Goal: Browse casually: Explore the website without a specific task or goal

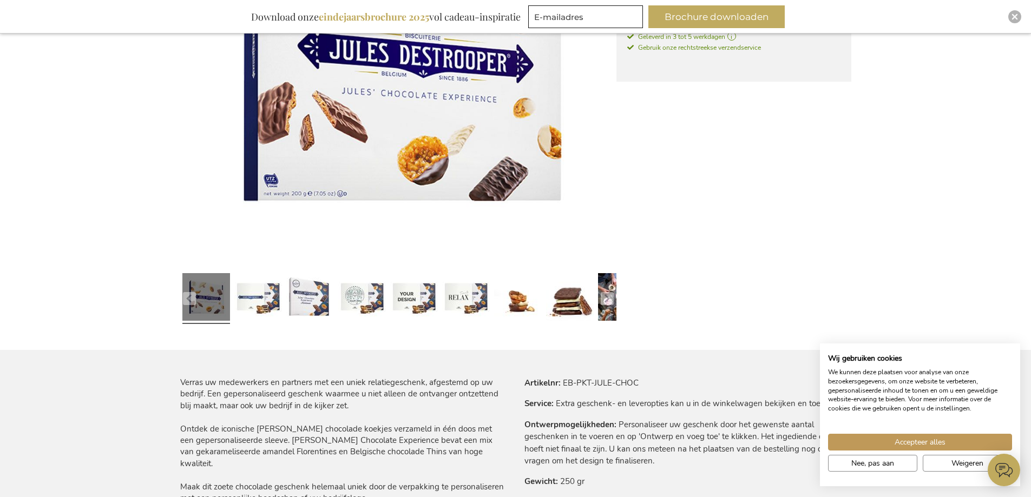
scroll to position [403, 0]
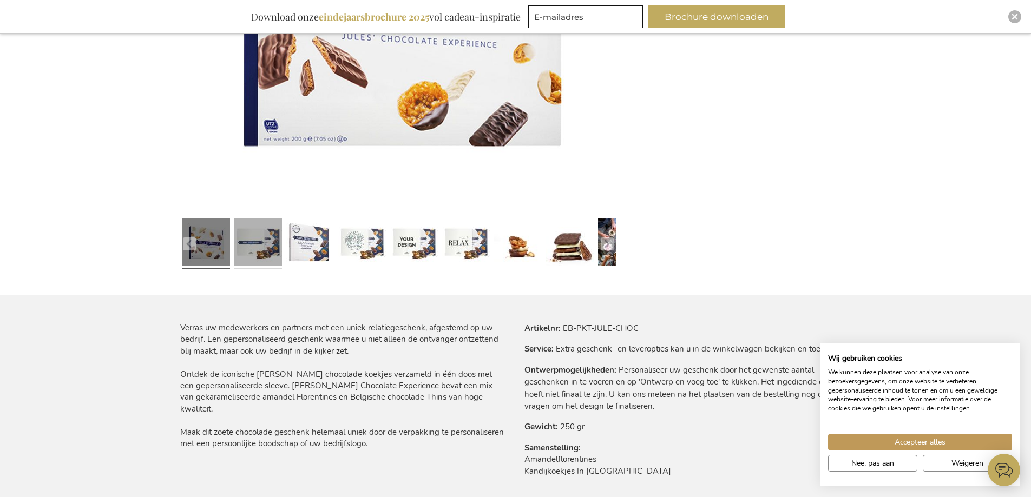
click at [253, 237] on link at bounding box center [258, 244] width 48 height 60
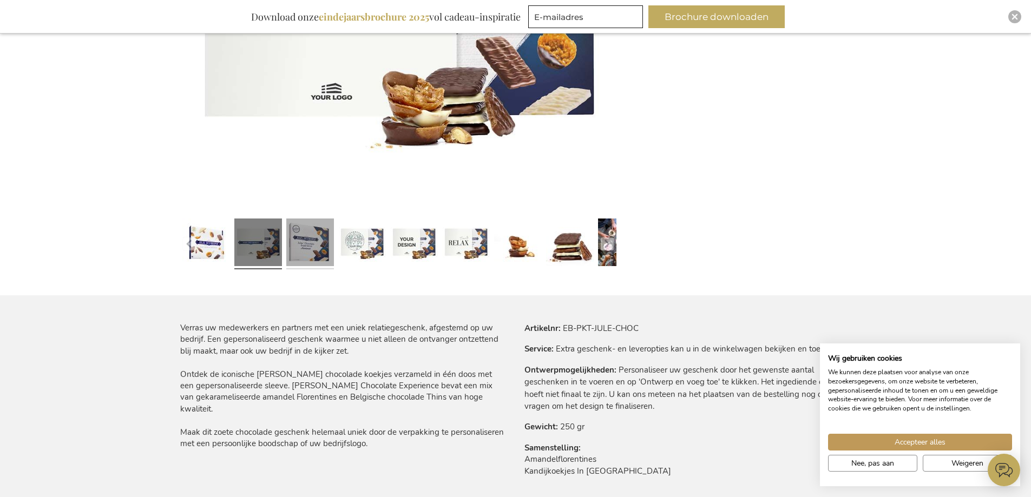
click at [307, 239] on link at bounding box center [310, 244] width 48 height 60
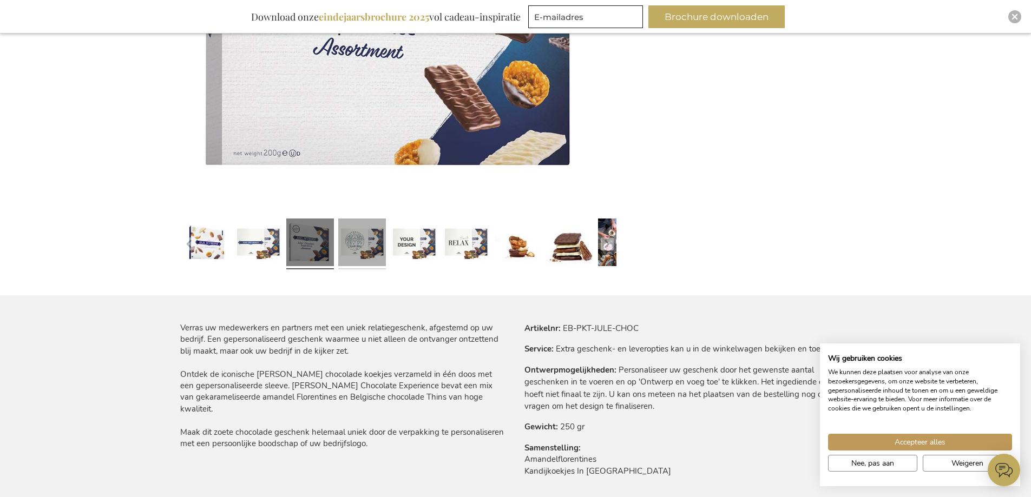
click at [362, 240] on link at bounding box center [362, 244] width 48 height 60
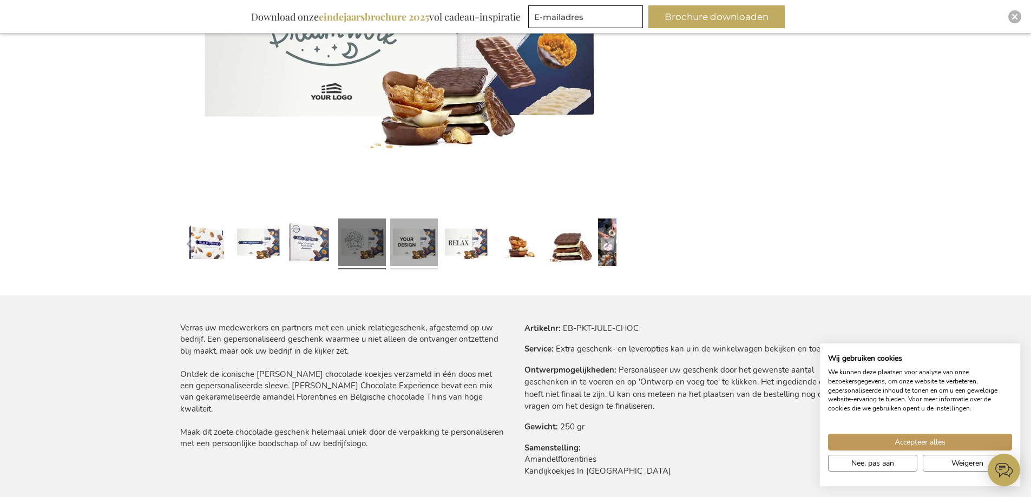
click at [412, 247] on link at bounding box center [414, 244] width 48 height 60
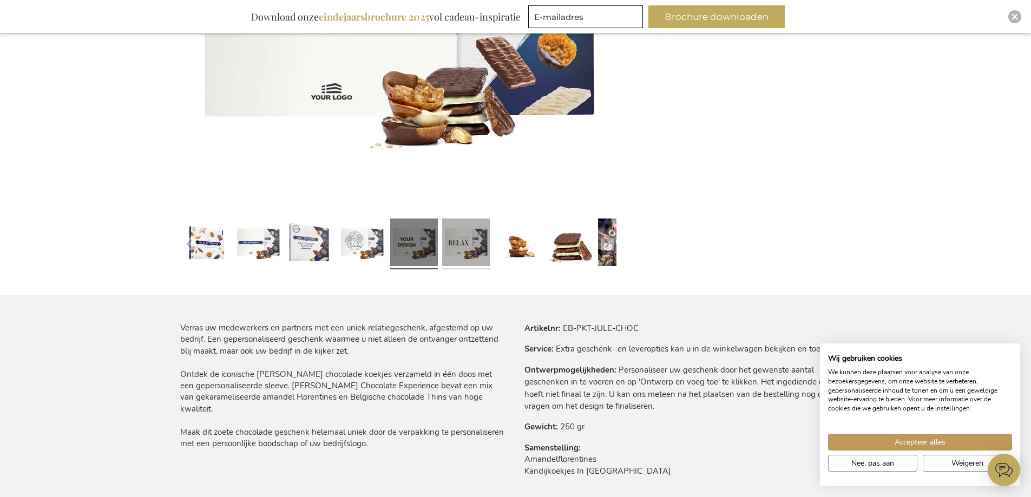
click at [460, 254] on link at bounding box center [466, 244] width 48 height 60
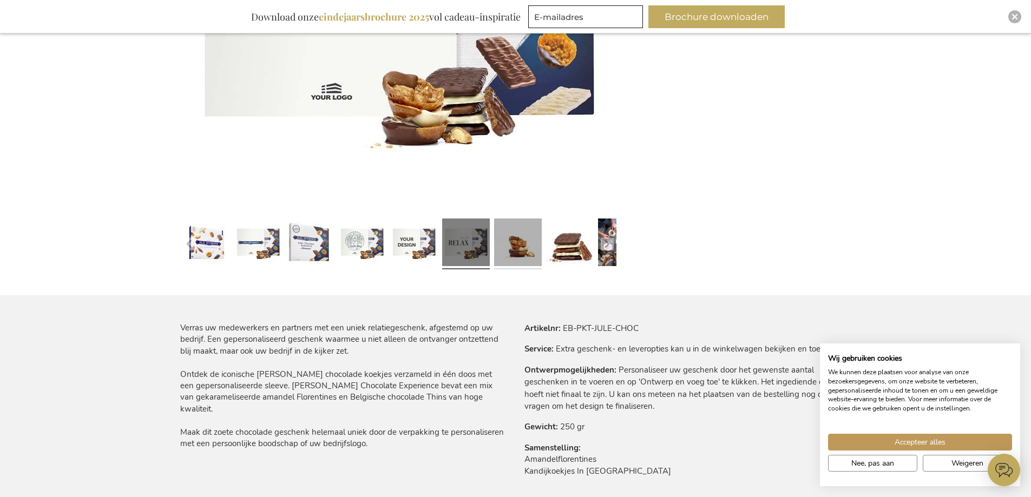
click at [509, 255] on link at bounding box center [518, 244] width 48 height 60
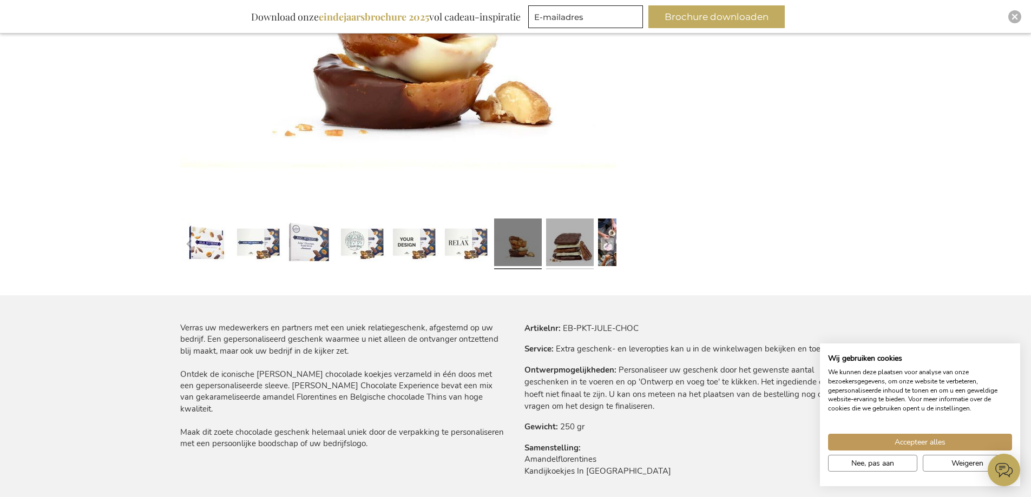
click at [563, 247] on link at bounding box center [570, 244] width 48 height 60
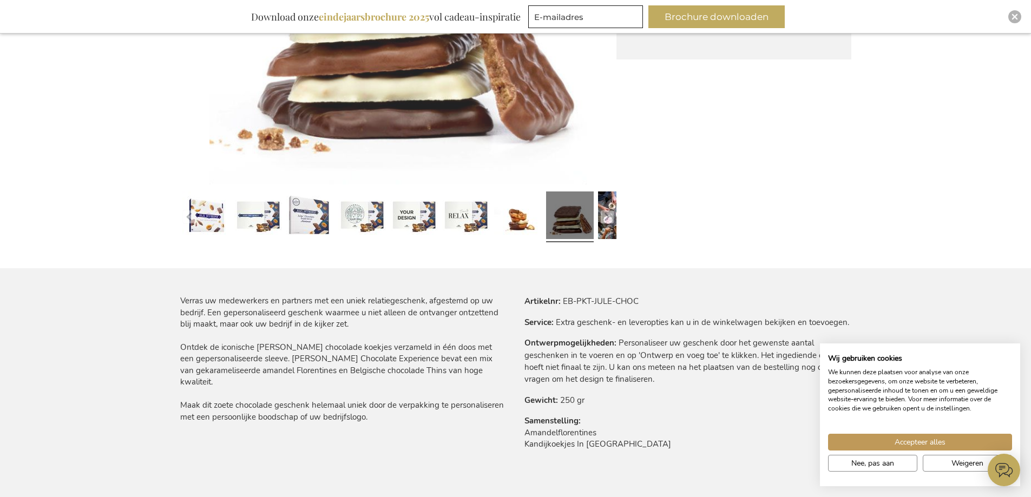
scroll to position [369, 0]
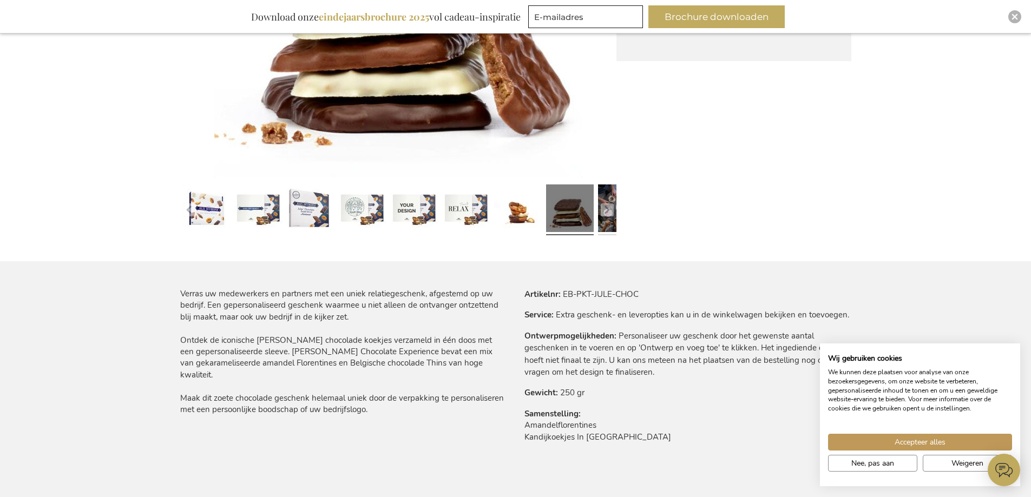
click at [614, 213] on link at bounding box center [622, 210] width 48 height 60
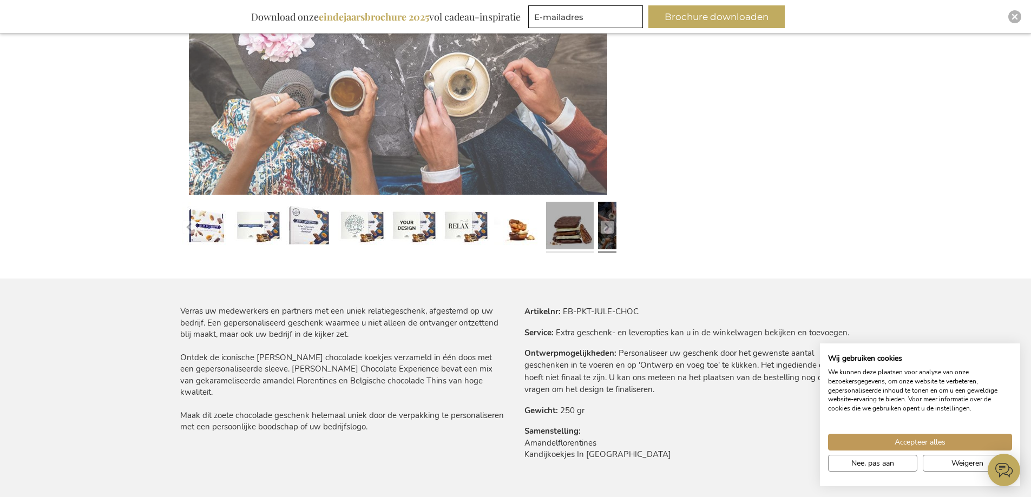
scroll to position [403, 0]
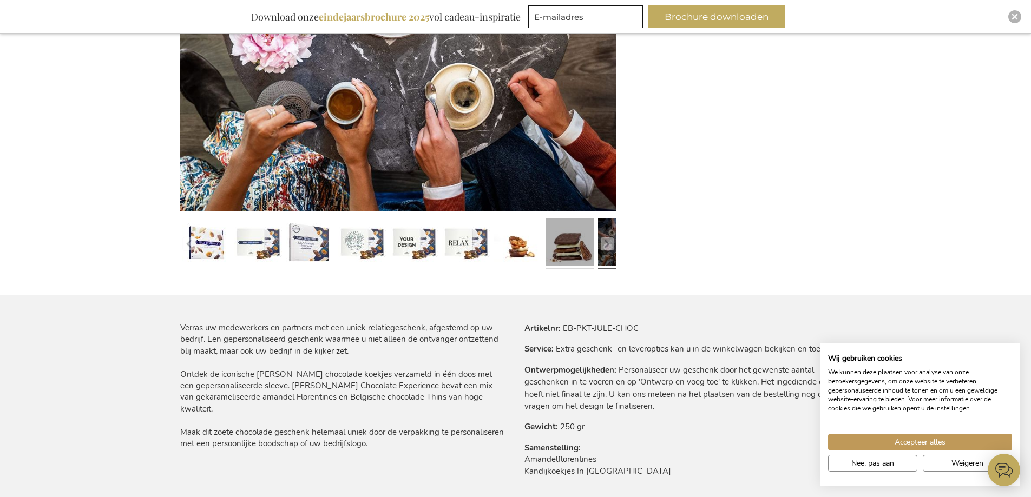
click at [553, 240] on link at bounding box center [570, 244] width 48 height 60
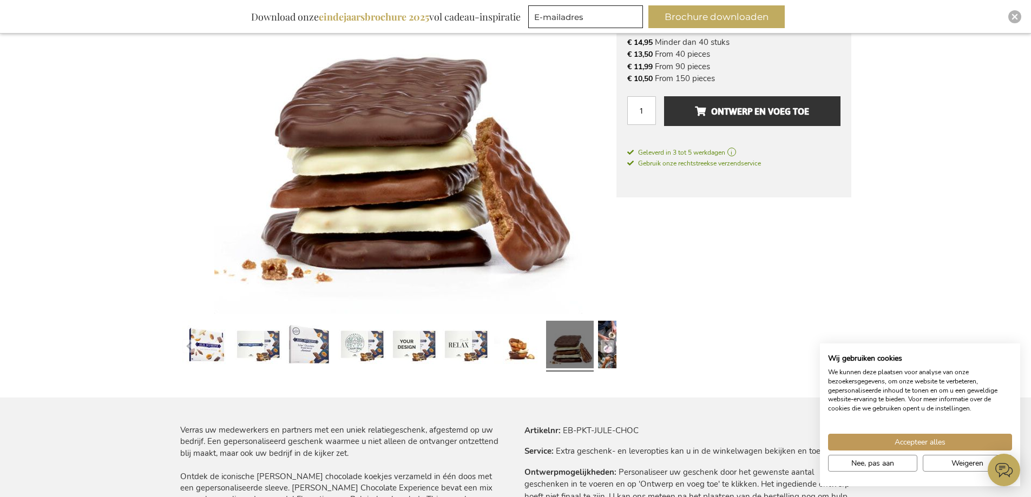
scroll to position [207, 0]
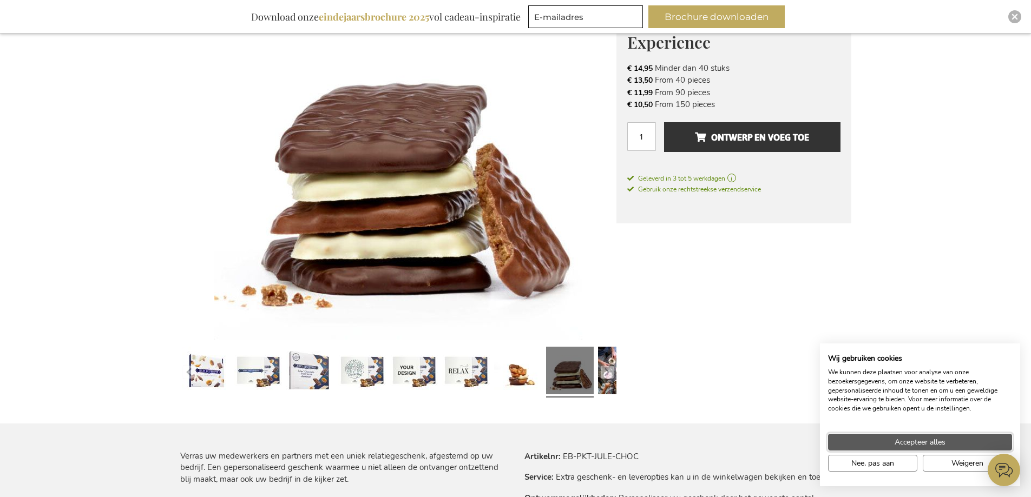
click at [914, 440] on span "Accepteer alles" at bounding box center [920, 442] width 51 height 11
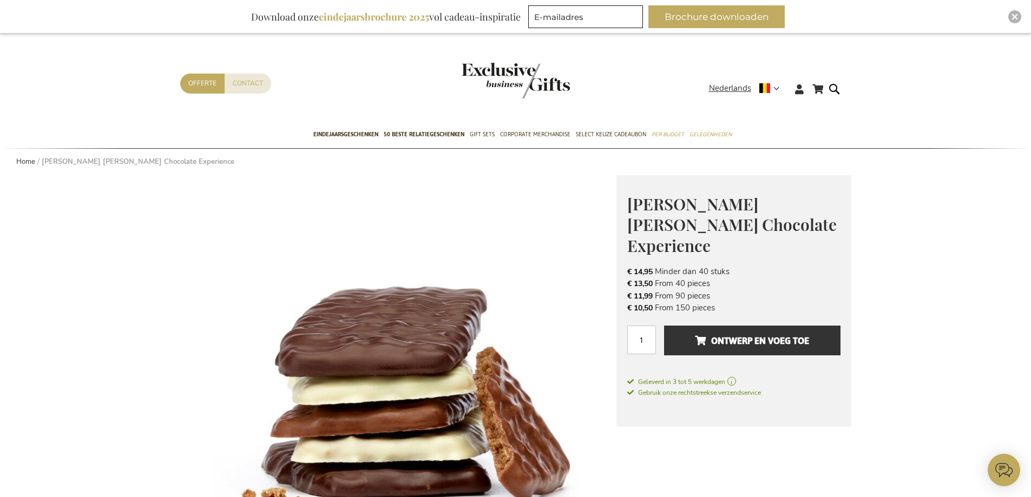
scroll to position [0, 0]
